Goal: Navigation & Orientation: Find specific page/section

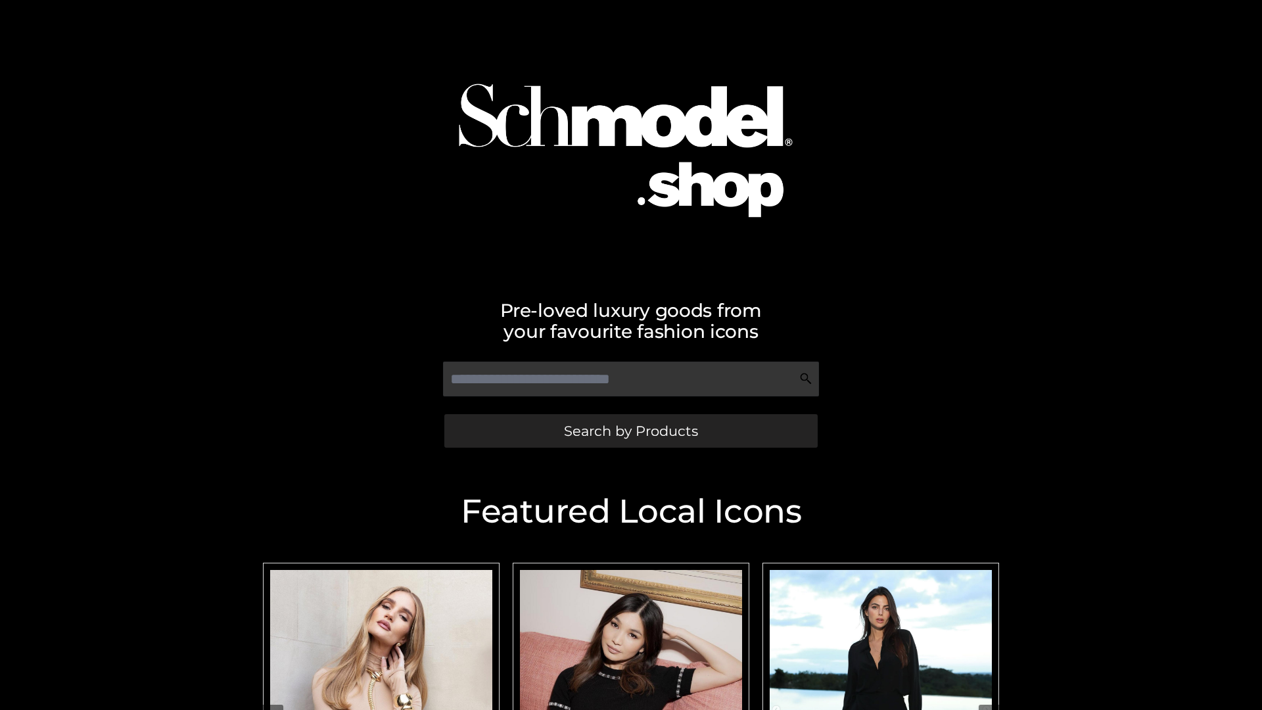
click at [631, 431] on span "Search by Products" at bounding box center [631, 431] width 134 height 14
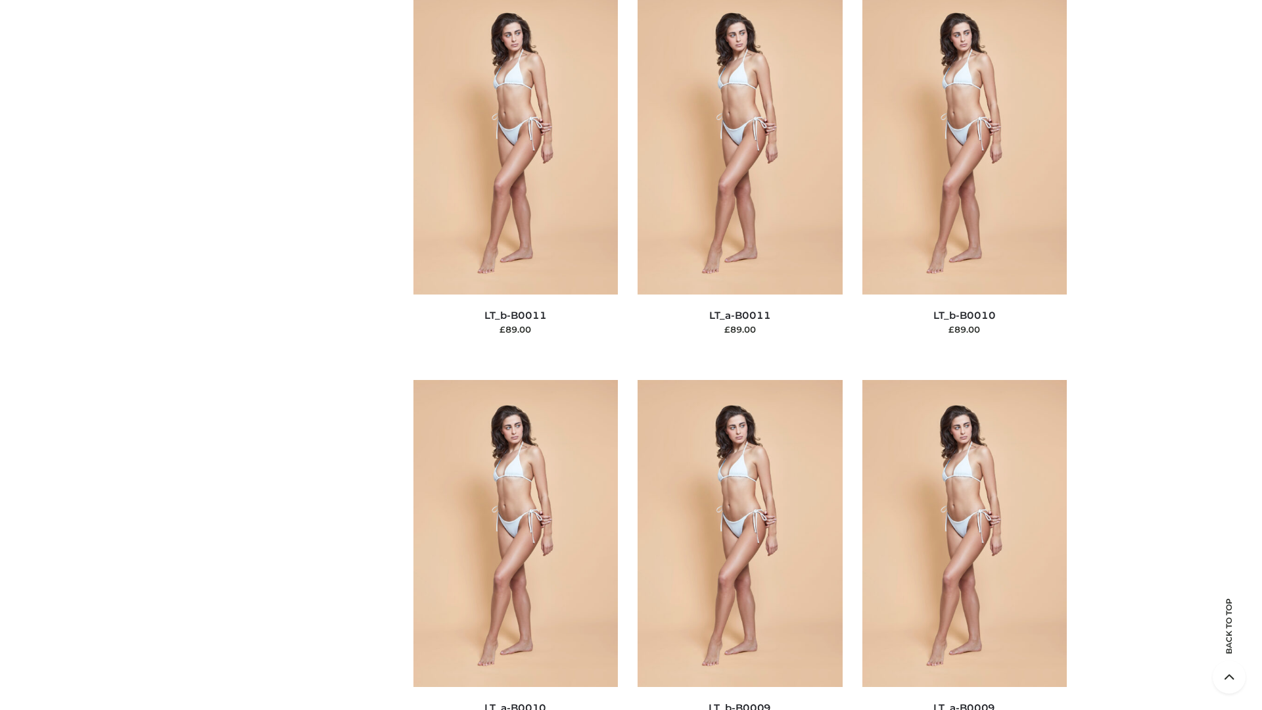
scroll to position [5905, 0]
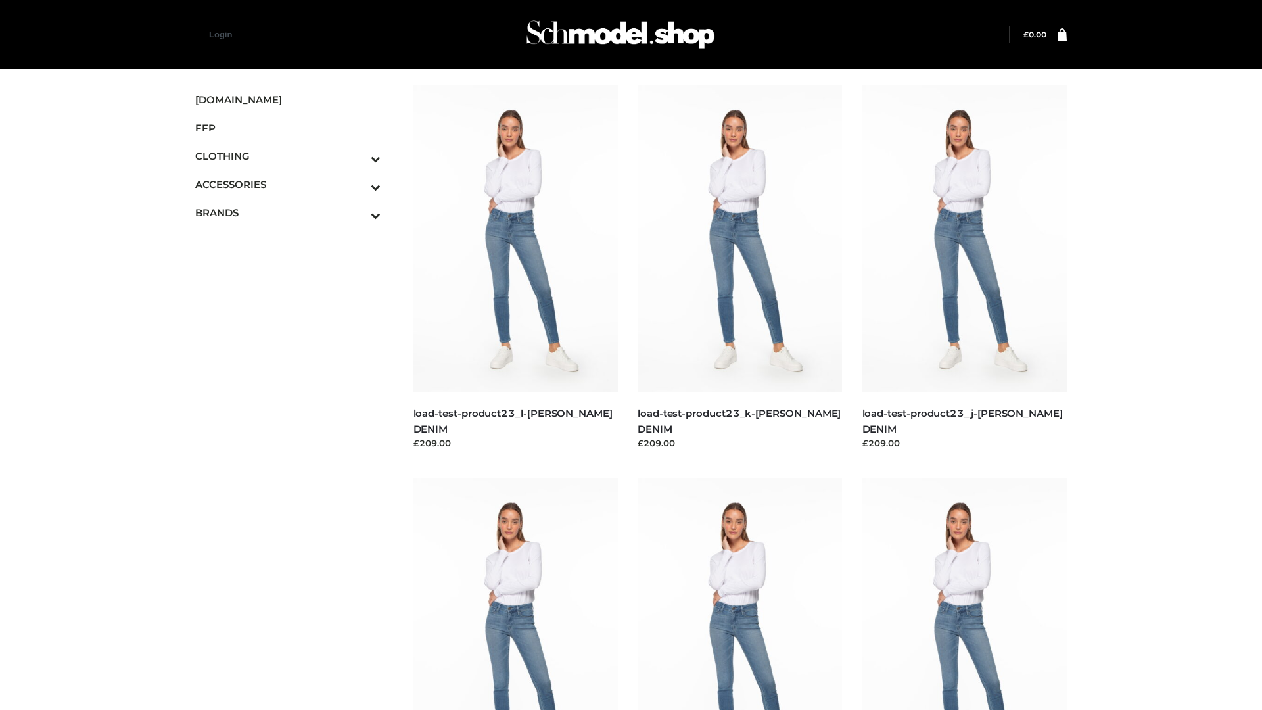
scroll to position [1153, 0]
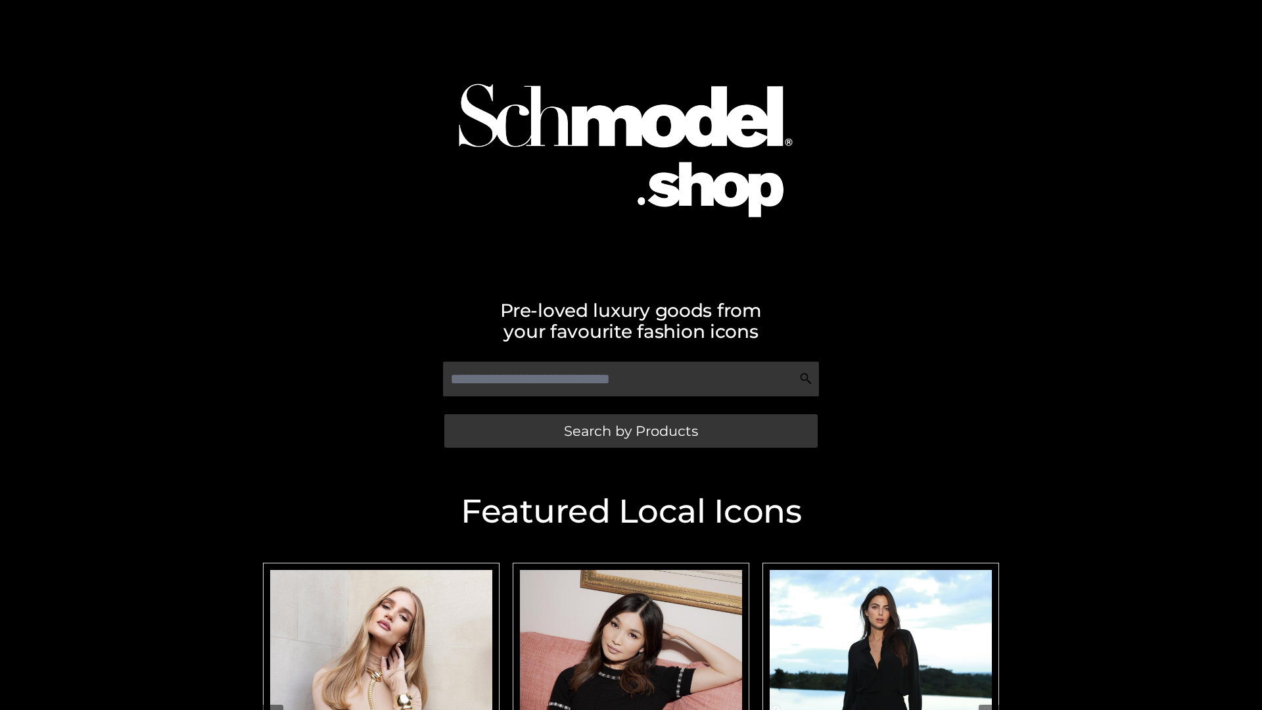
click at [631, 431] on span "Search by Products" at bounding box center [631, 431] width 134 height 14
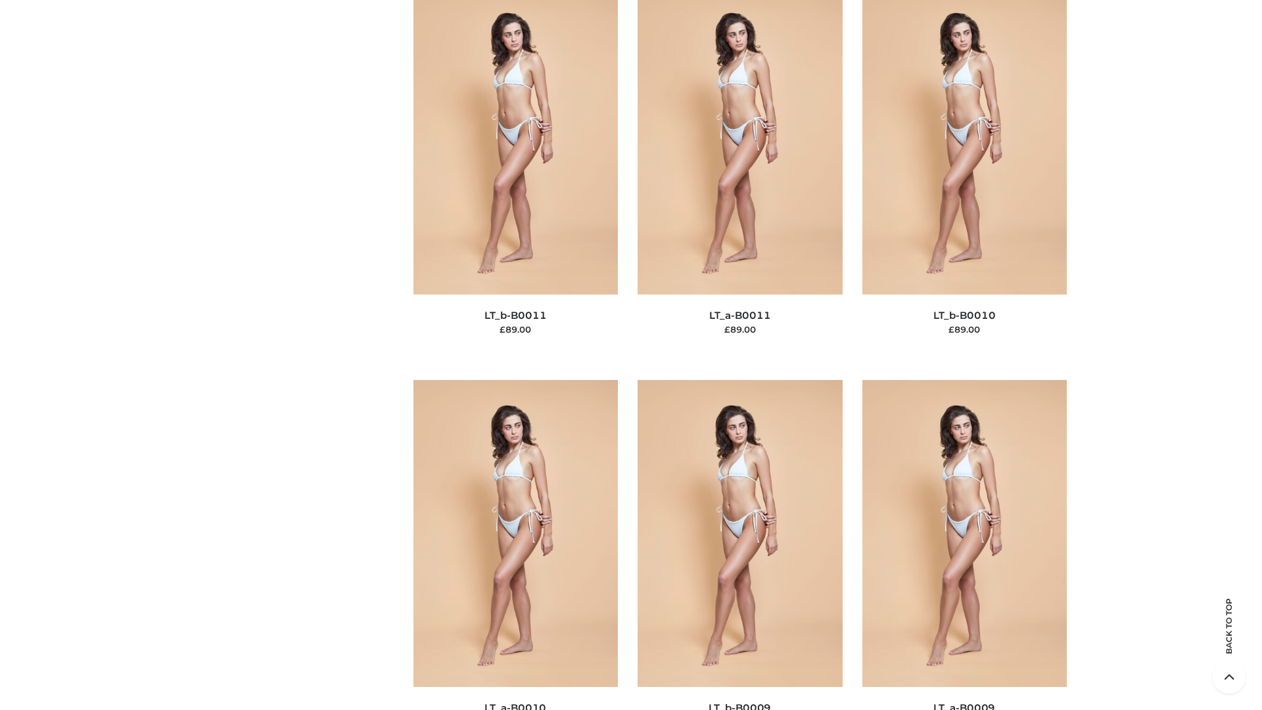
scroll to position [5905, 0]
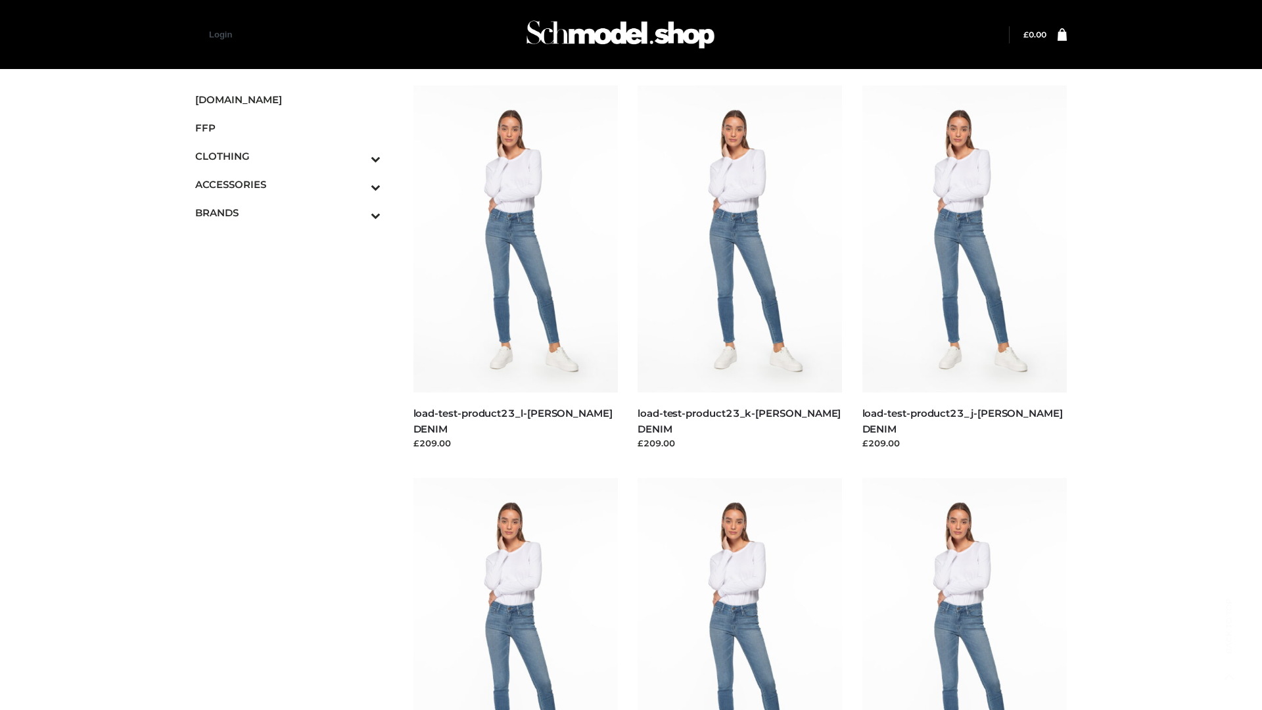
scroll to position [1153, 0]
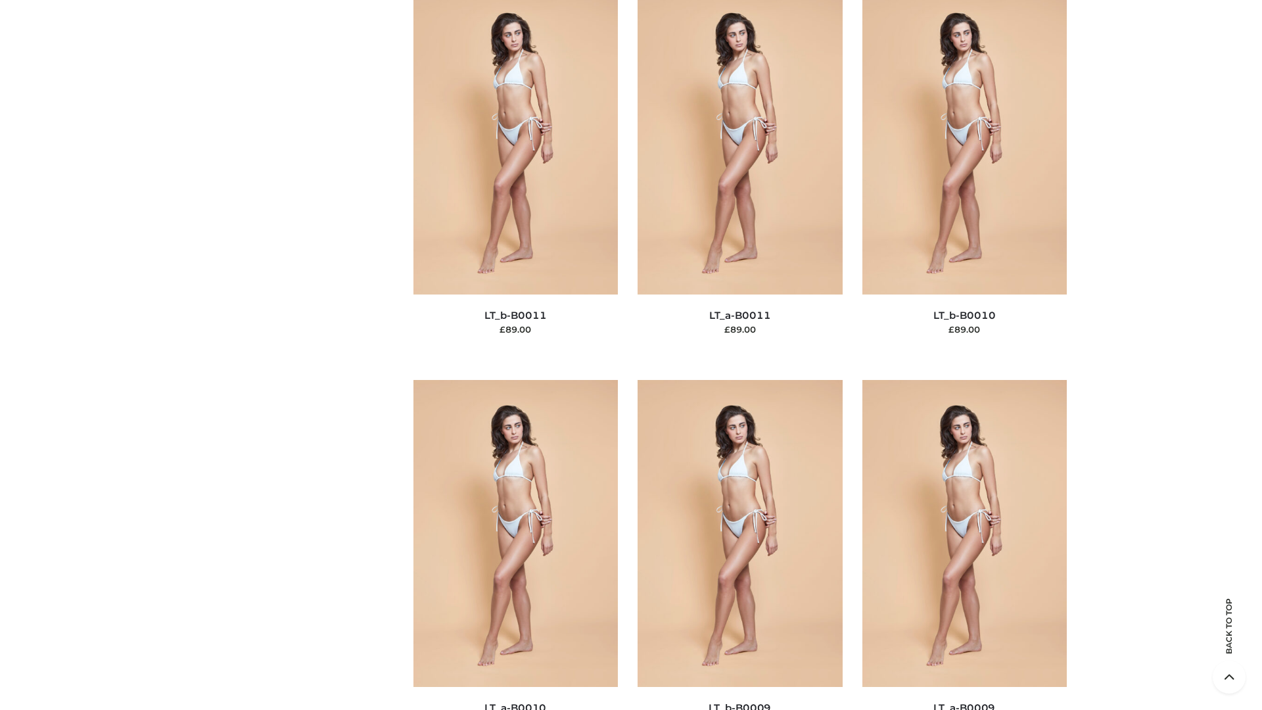
scroll to position [5905, 0]
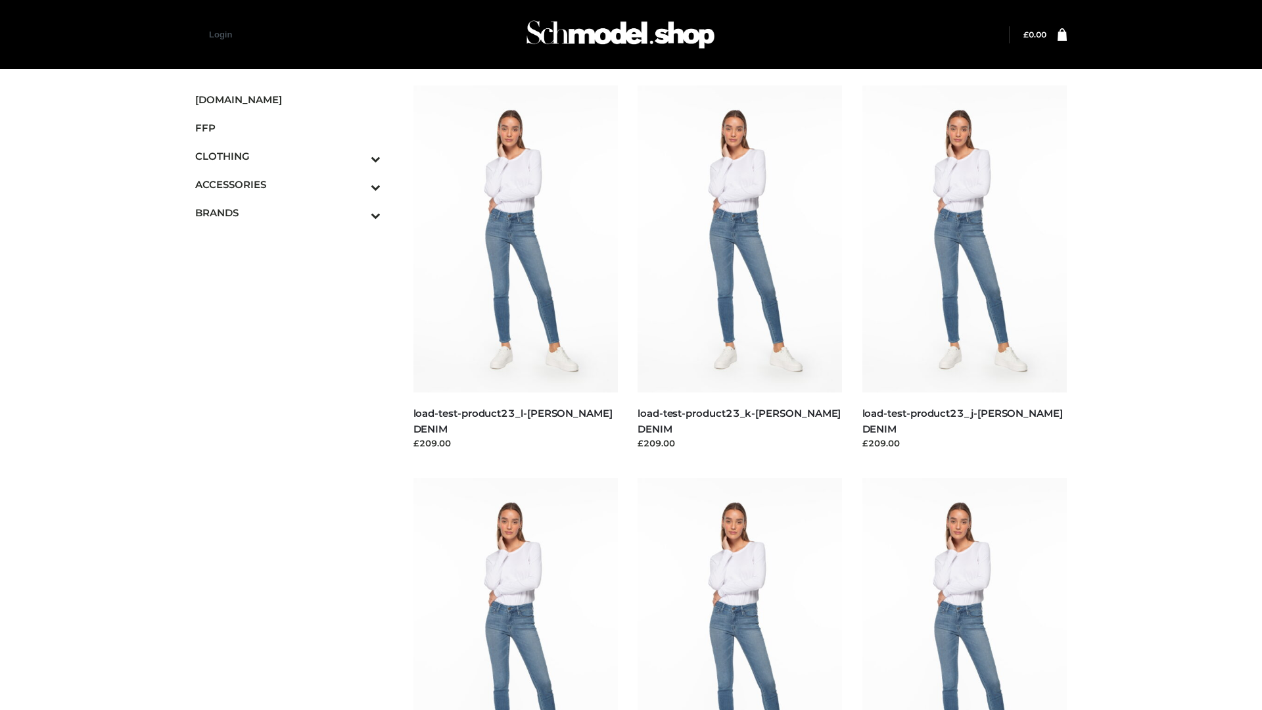
scroll to position [1153, 0]
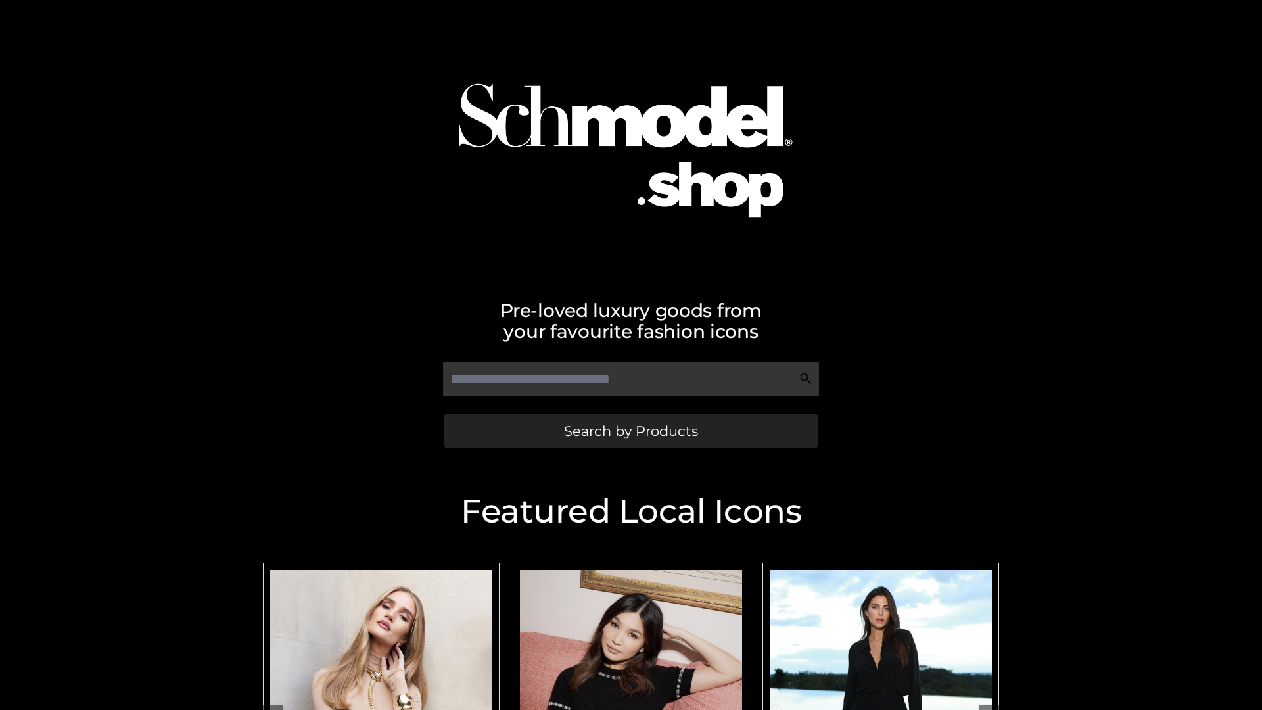
click at [631, 431] on span "Search by Products" at bounding box center [631, 431] width 134 height 14
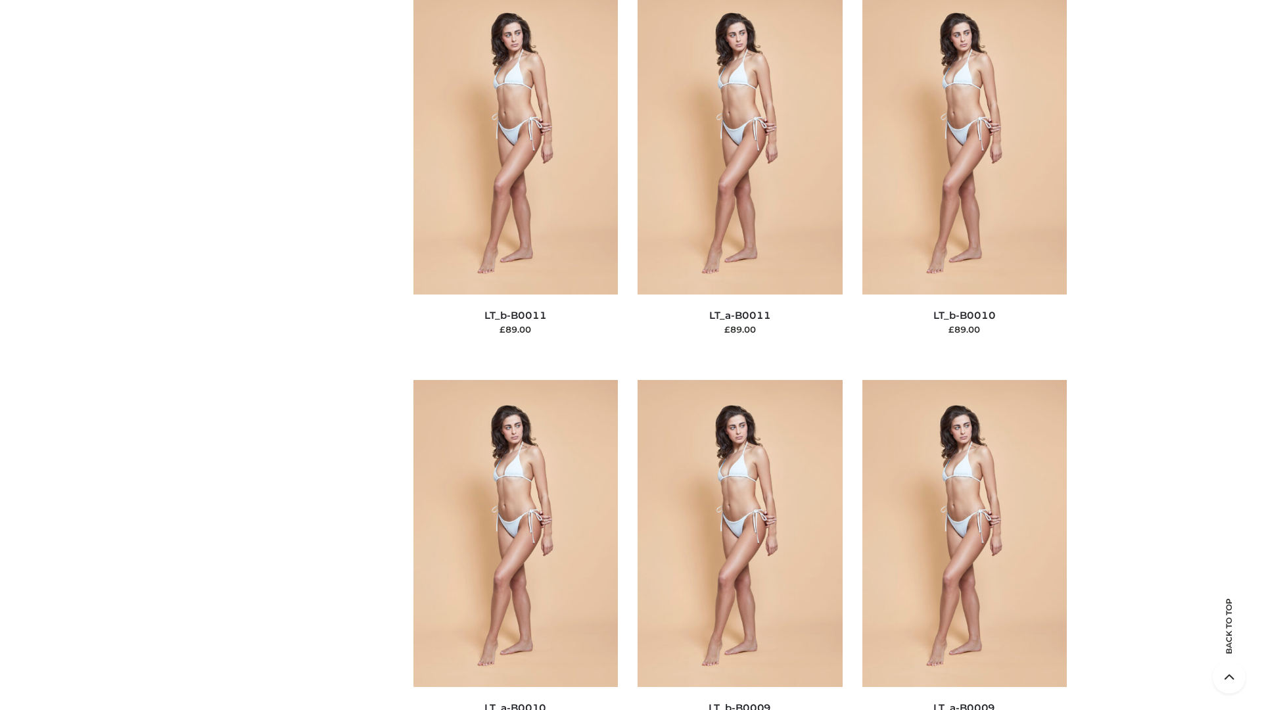
scroll to position [5905, 0]
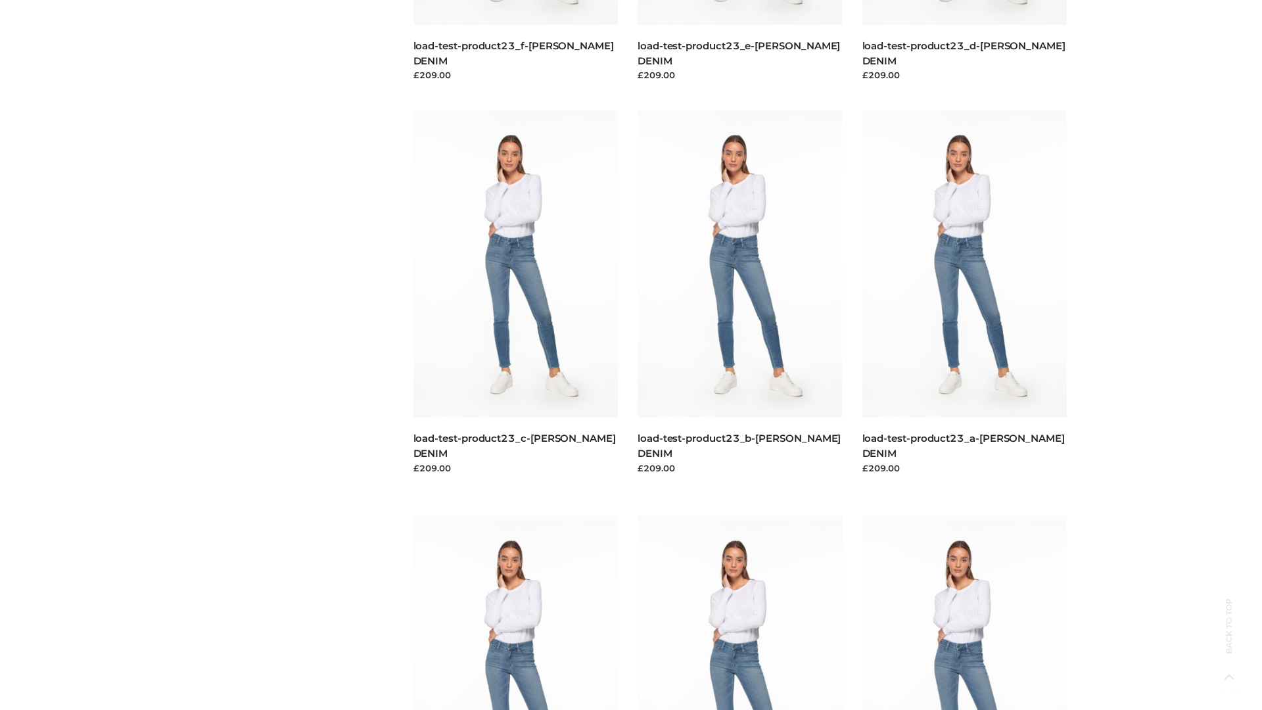
scroll to position [1153, 0]
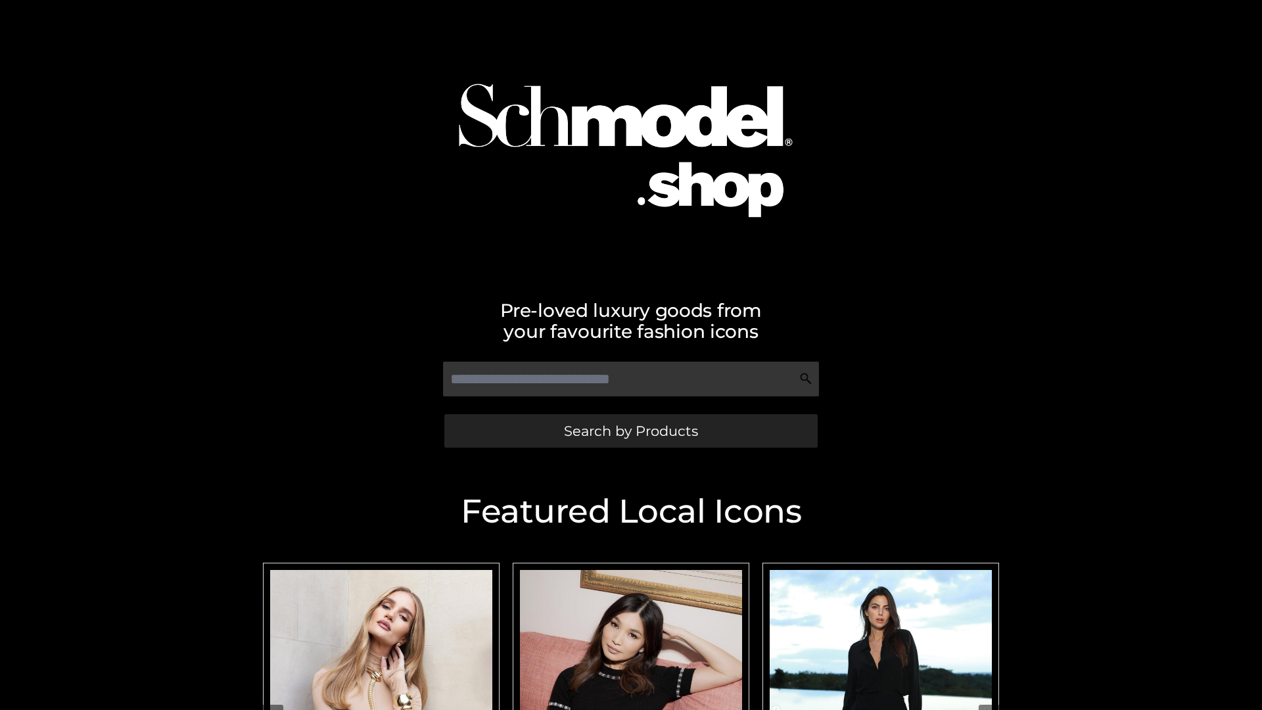
click at [631, 431] on span "Search by Products" at bounding box center [631, 431] width 134 height 14
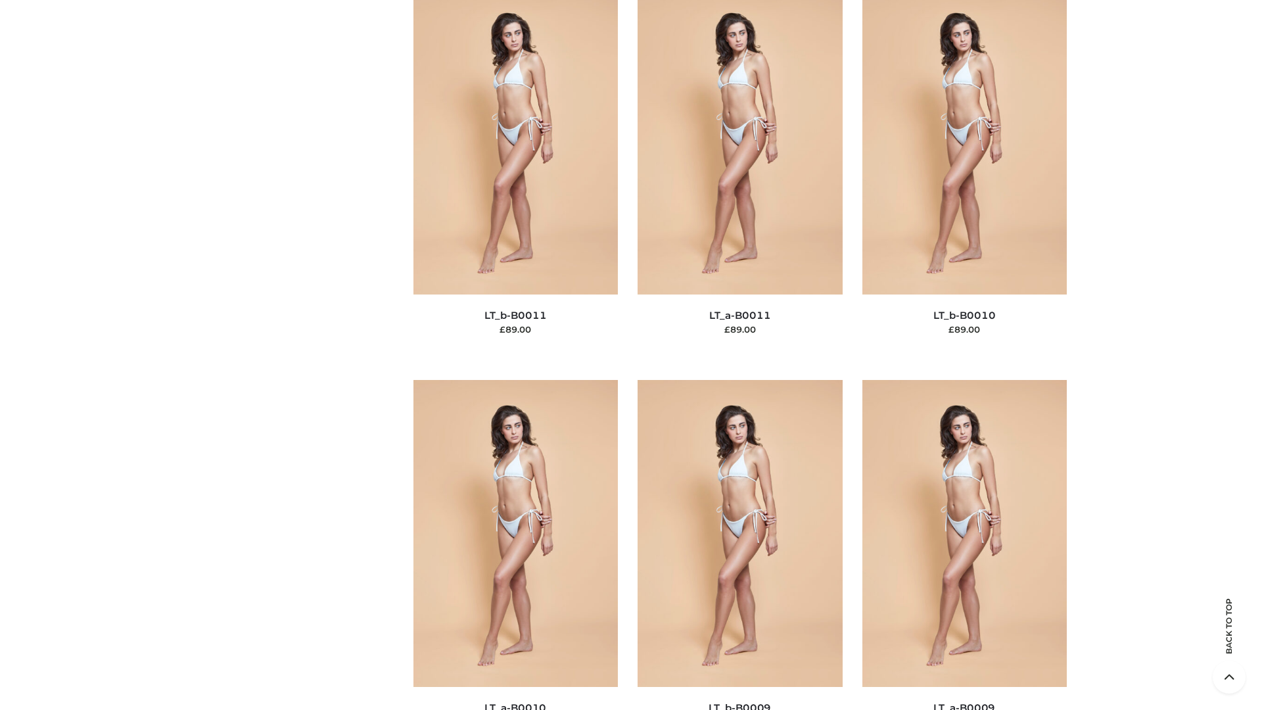
scroll to position [5905, 0]
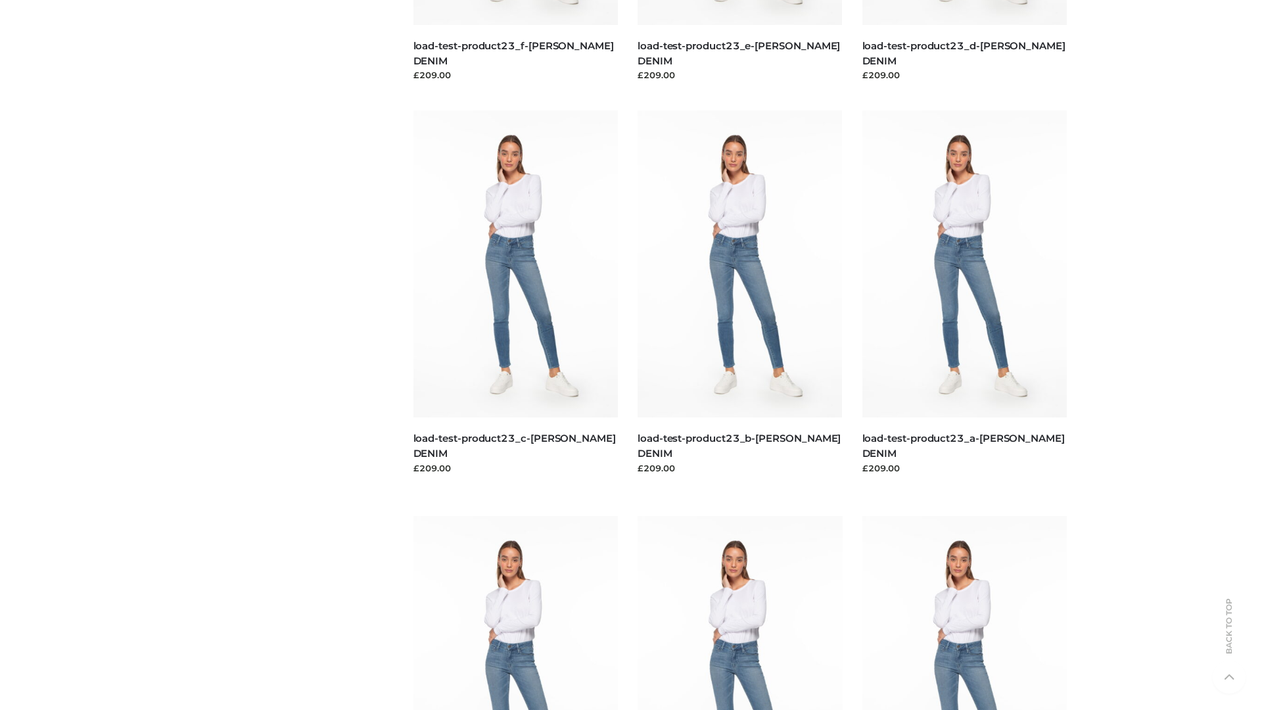
scroll to position [1153, 0]
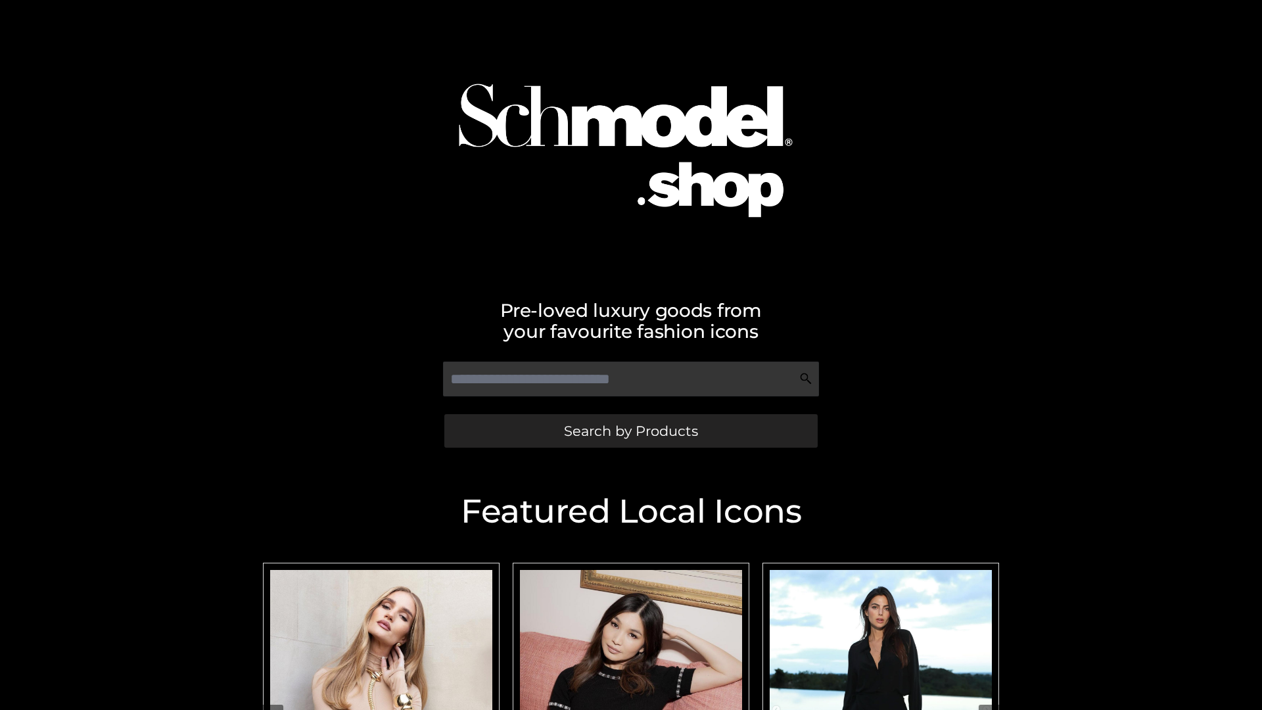
click at [631, 431] on span "Search by Products" at bounding box center [631, 431] width 134 height 14
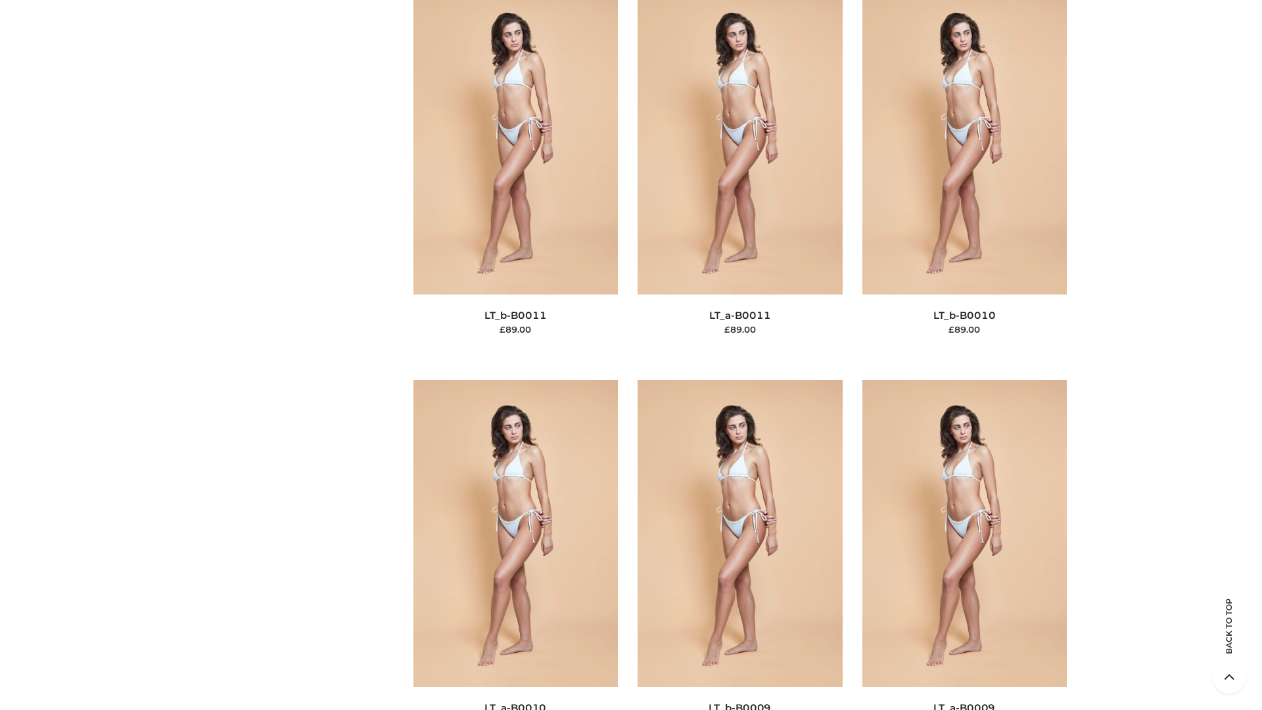
scroll to position [5905, 0]
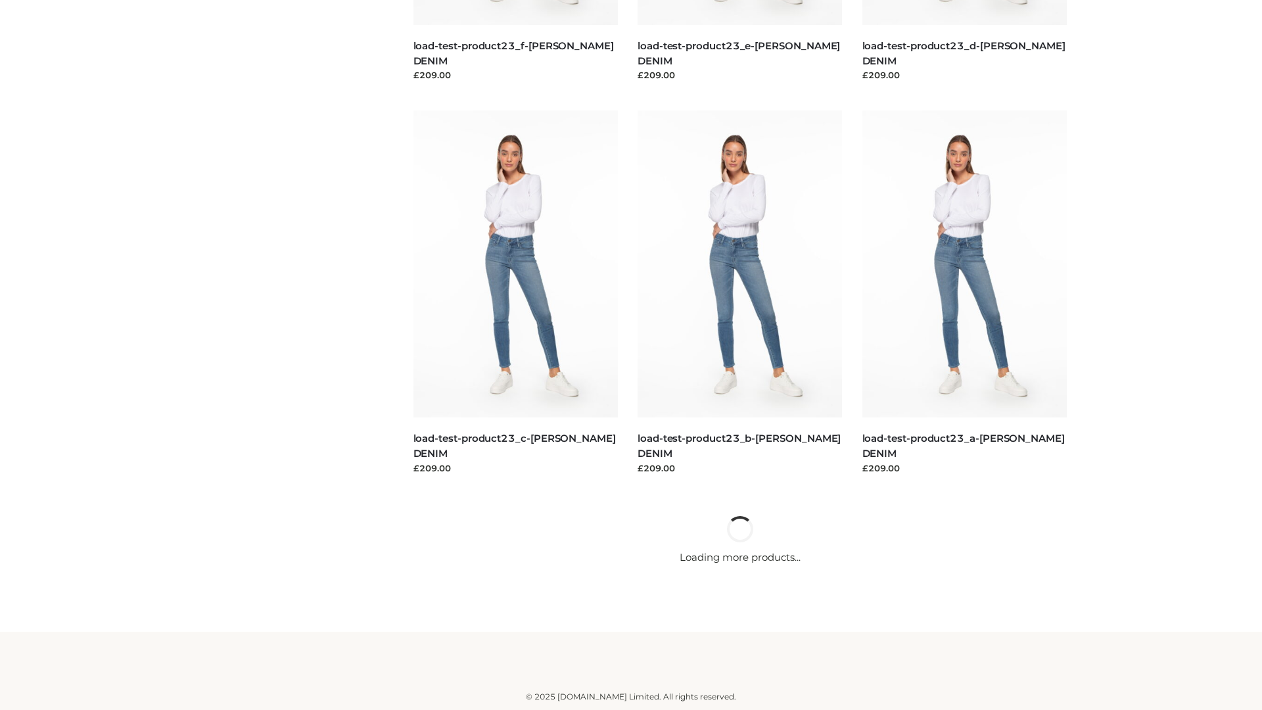
scroll to position [1153, 0]
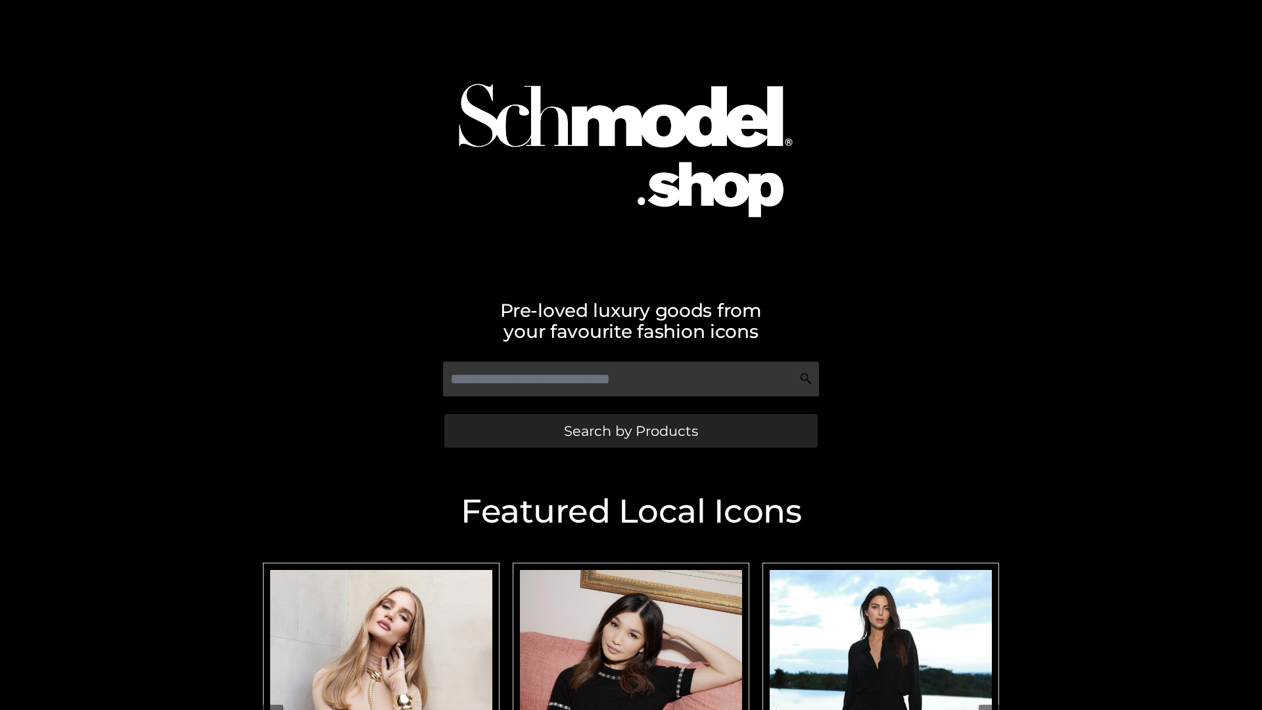
click at [631, 431] on span "Search by Products" at bounding box center [631, 431] width 134 height 14
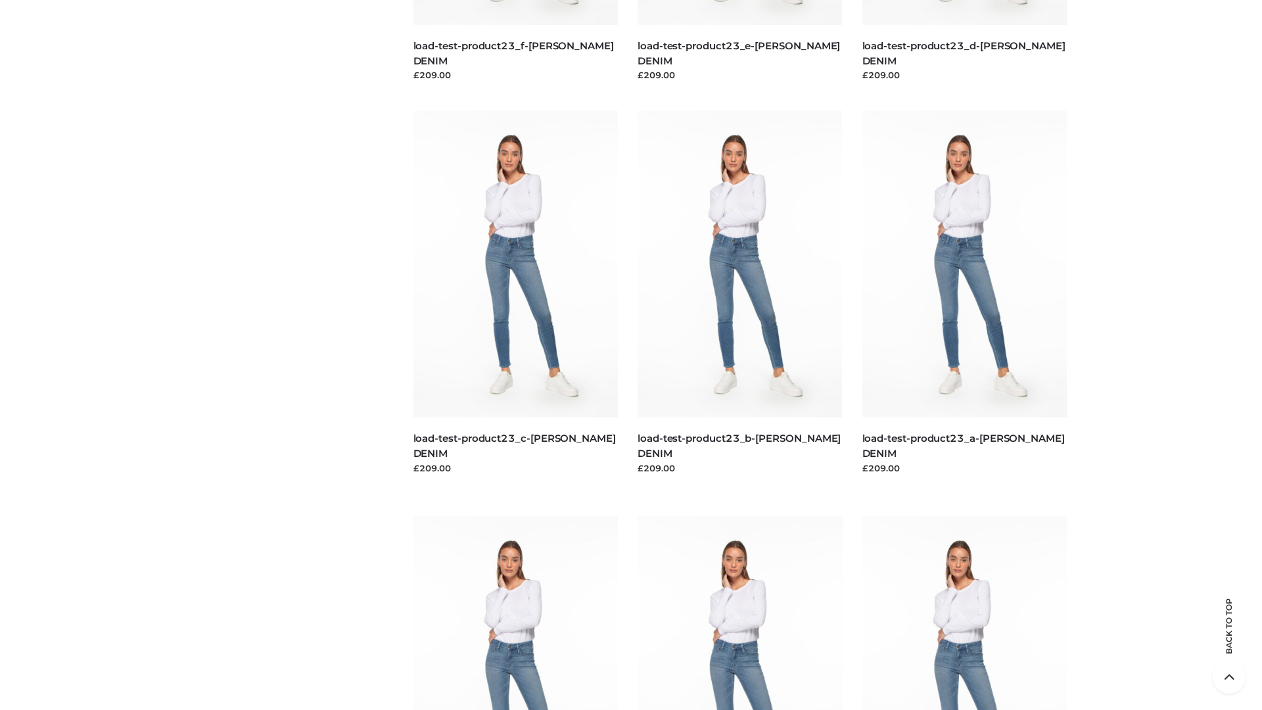
scroll to position [2737, 0]
